Goal: Information Seeking & Learning: Learn about a topic

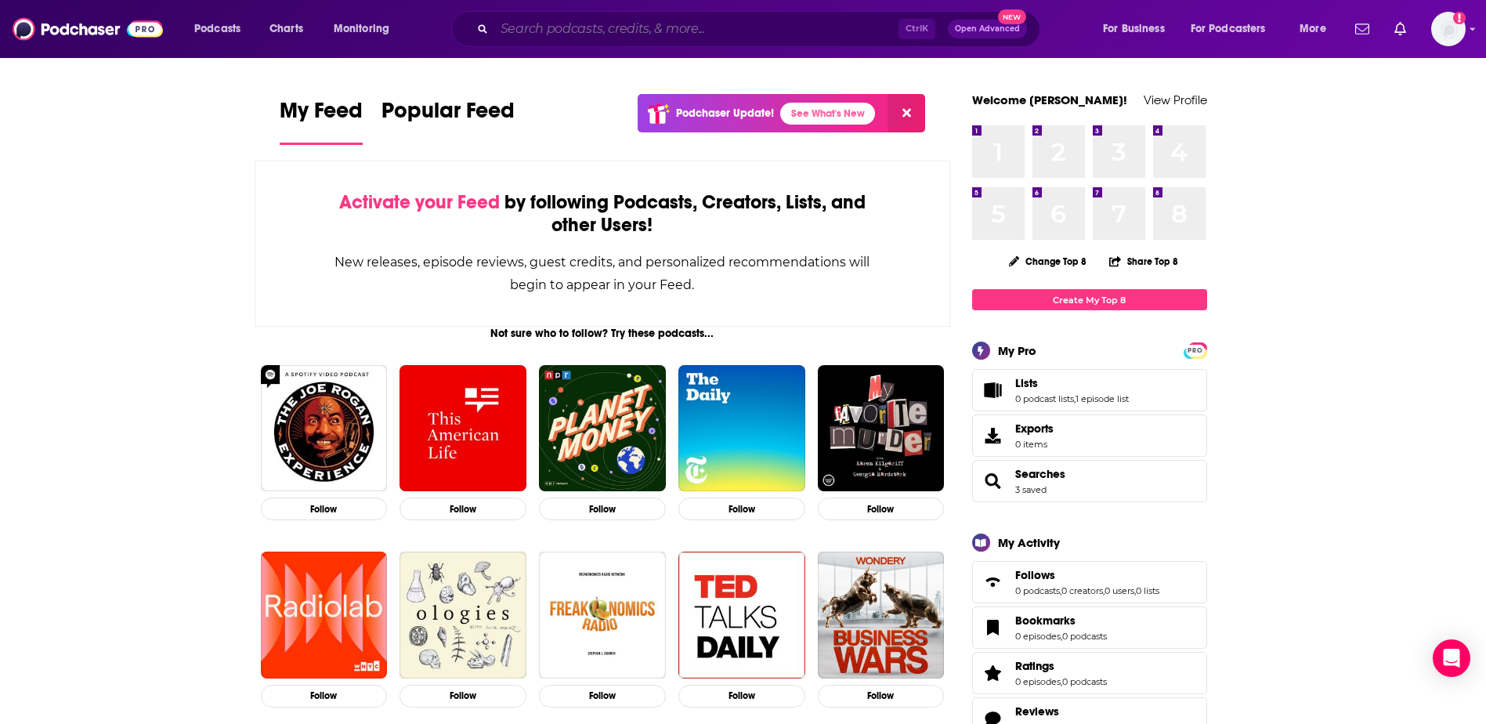
click at [637, 27] on input "Search podcasts, credits, & more..." at bounding box center [696, 28] width 404 height 25
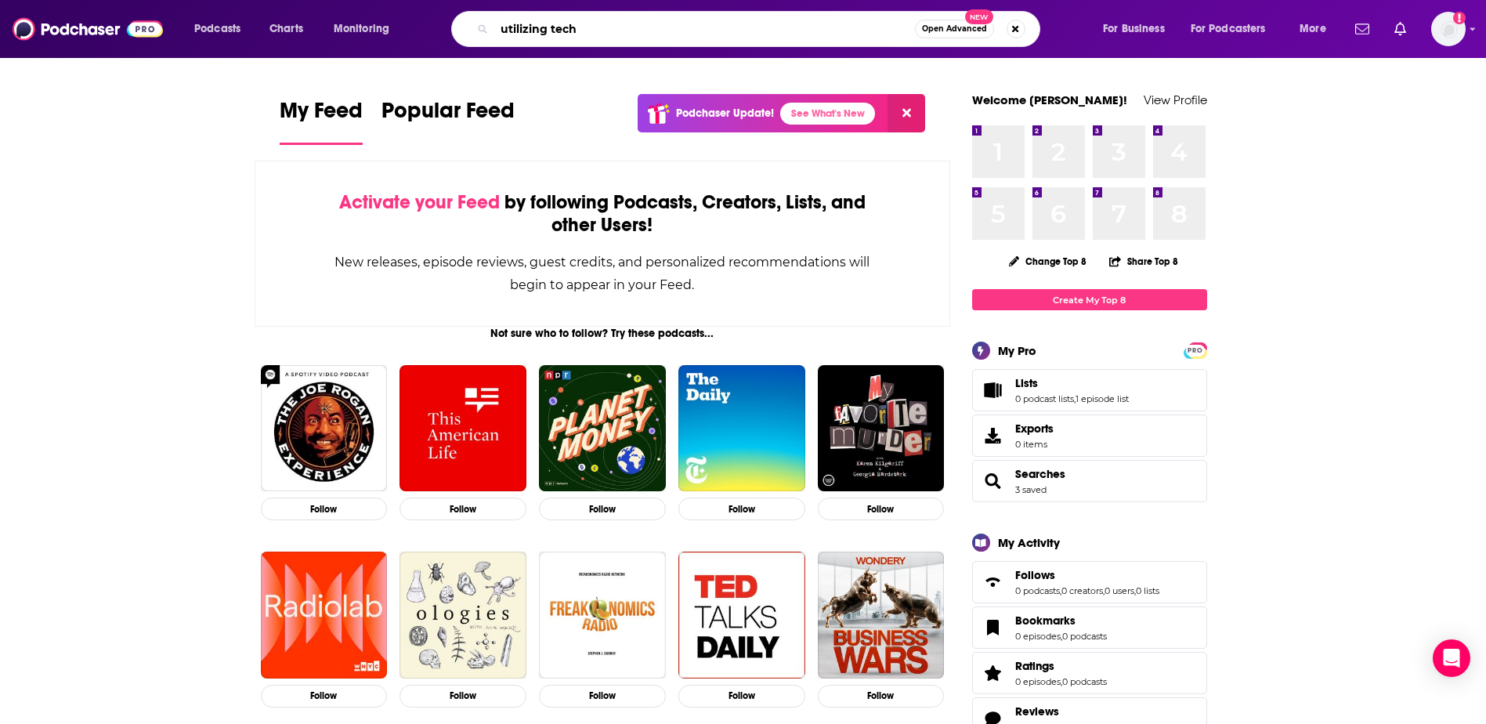
type input "utilizing tech"
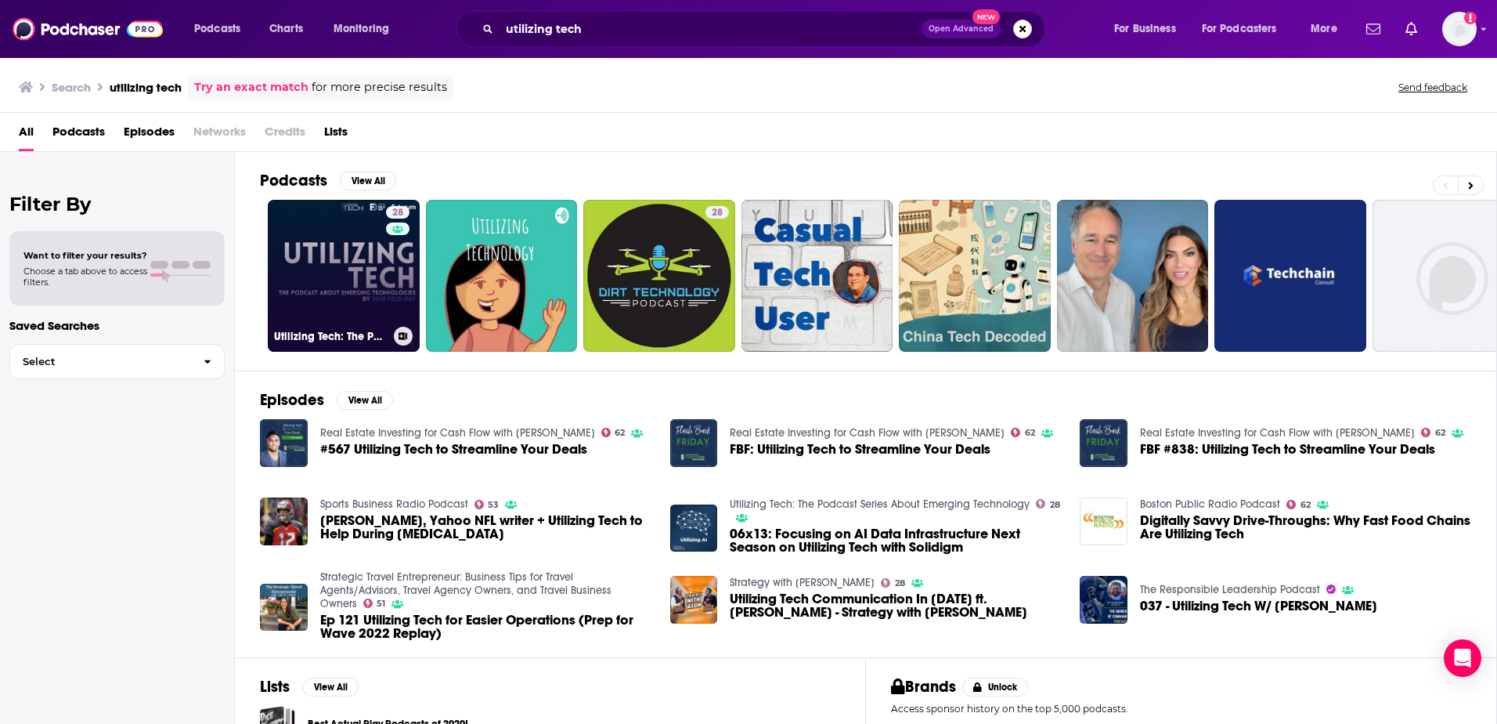
click at [372, 283] on link "28 Utilizing Tech: The Podcast Series About Emerging Technology" at bounding box center [344, 276] width 152 height 152
